Goal: Information Seeking & Learning: Learn about a topic

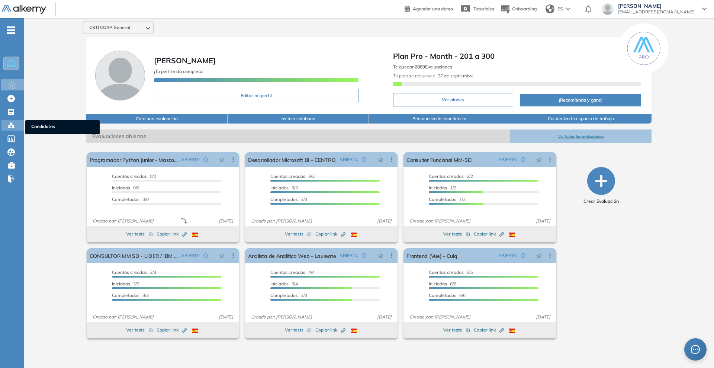
click at [12, 122] on icon at bounding box center [10, 125] width 7 height 7
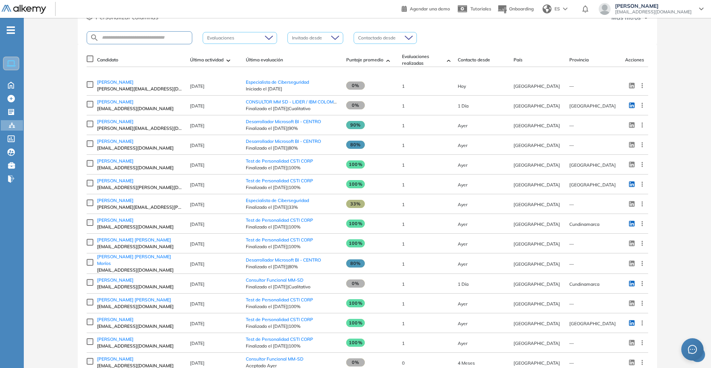
scroll to position [139, 0]
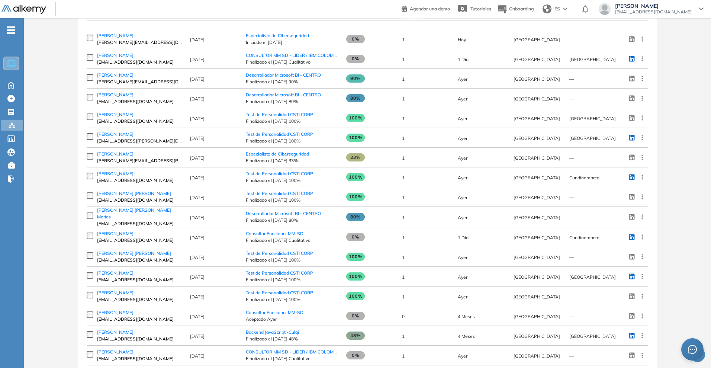
drag, startPoint x: 112, startPoint y: 155, endPoint x: 65, endPoint y: 165, distance: 48.8
drag, startPoint x: 65, startPoint y: 165, endPoint x: 72, endPoint y: 117, distance: 49.3
click at [72, 117] on div "1.187 Total Candidatos Pendientes de aceptación 0 Pendientes de rendir 72 Compl…" at bounding box center [367, 172] width 681 height 558
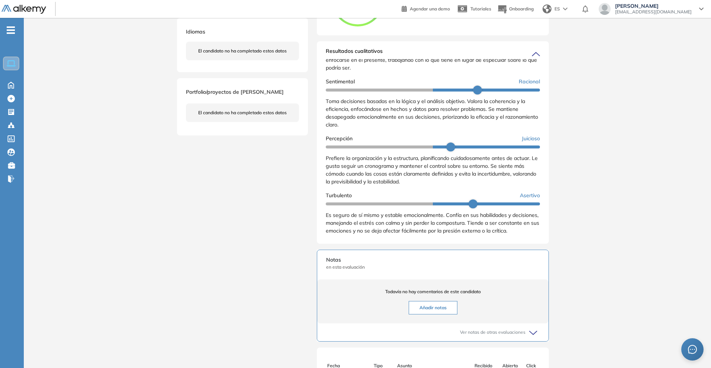
scroll to position [279, 0]
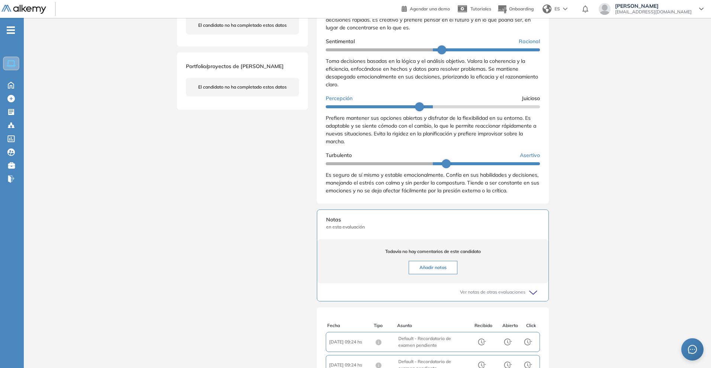
scroll to position [279, 0]
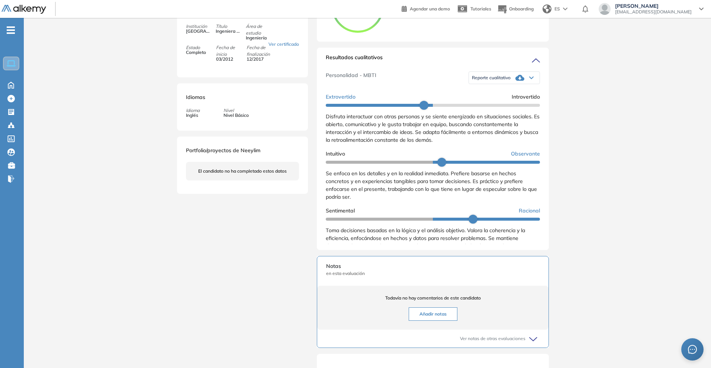
scroll to position [46, 0]
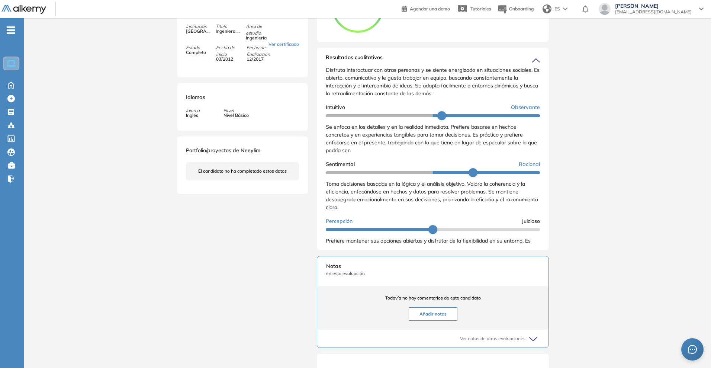
click at [348, 154] on span "Se enfoca en los detalles y en la realidad inmediata. Prefiere basarse en hecho…" at bounding box center [431, 138] width 211 height 30
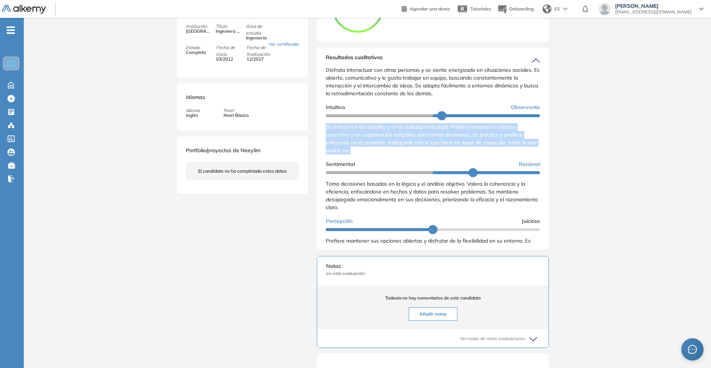
drag, startPoint x: 355, startPoint y: 157, endPoint x: 325, endPoint y: 134, distance: 37.4
click at [325, 134] on div "Resultados cualitativos Personalidad - MBTI Reporte cualitativo Reporte con Afi…" at bounding box center [433, 149] width 232 height 202
copy span "Se enfoca en los detalles y en la realidad inmediata. Prefiere basarse en hecho…"
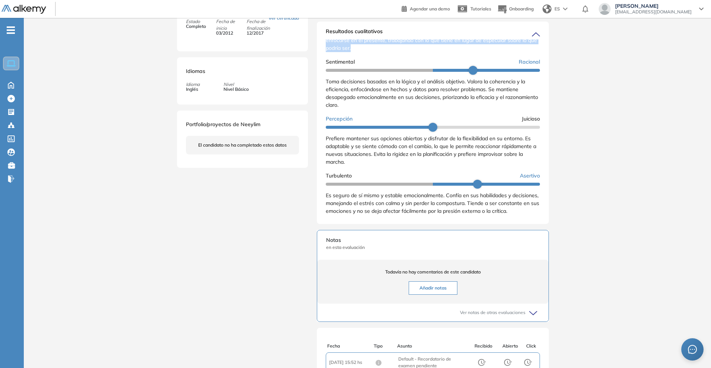
scroll to position [232, 0]
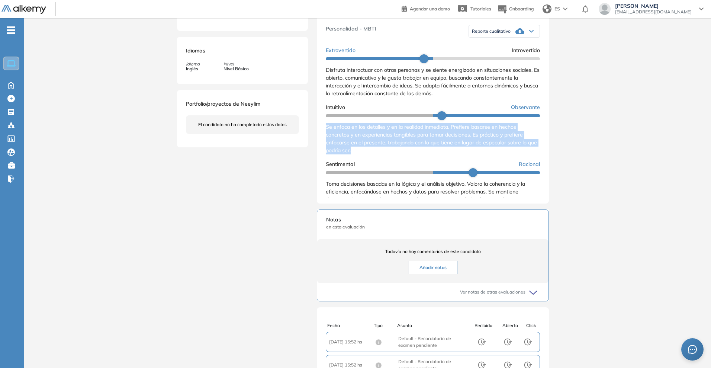
scroll to position [84, 0]
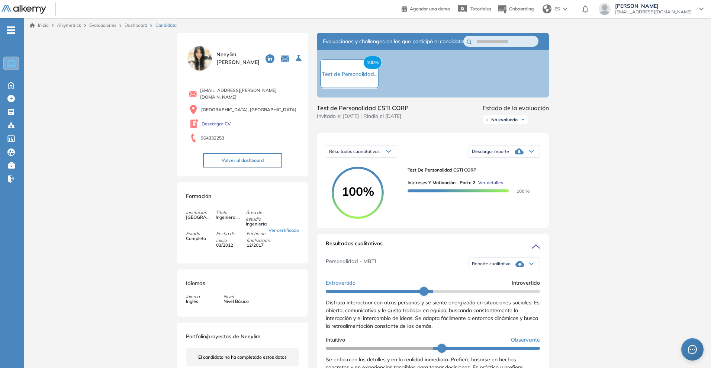
scroll to position [84, 0]
